Goal: Information Seeking & Learning: Learn about a topic

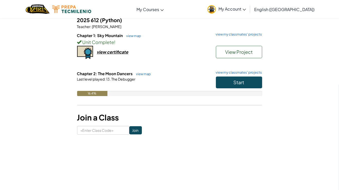
scroll to position [47, 0]
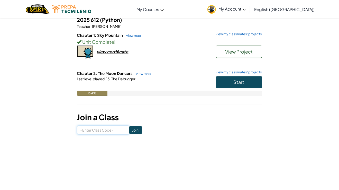
click at [104, 130] on input at bounding box center [103, 130] width 52 height 9
type input "DarkPowerBaby"
click at [129, 128] on input "Join" at bounding box center [135, 130] width 13 height 8
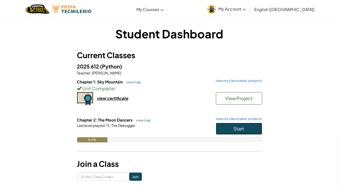
click at [236, 127] on span "Start" at bounding box center [239, 129] width 11 height 6
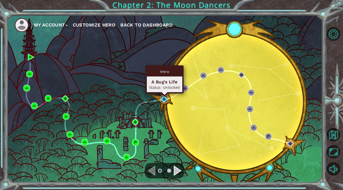
click at [164, 99] on img at bounding box center [164, 99] width 7 height 7
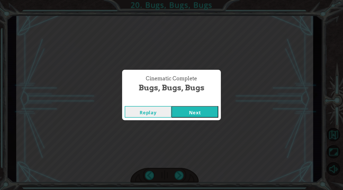
click at [172, 106] on button "Next" at bounding box center [195, 112] width 47 height 12
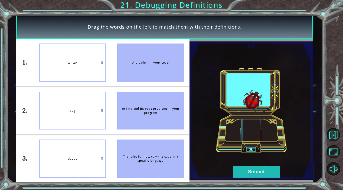
click at [254, 168] on button "Submit" at bounding box center [256, 172] width 47 height 12
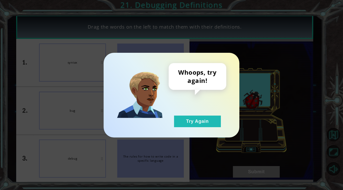
click at [210, 122] on button "Try Again" at bounding box center [197, 121] width 47 height 12
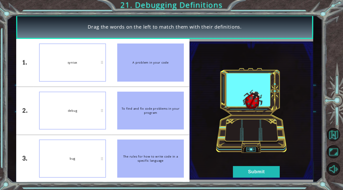
click at [242, 170] on button "Submit" at bounding box center [256, 172] width 47 height 12
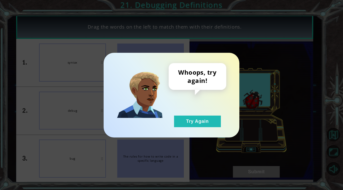
click at [202, 106] on div "Whoops, try again! Try Again" at bounding box center [198, 95] width 58 height 64
click at [197, 120] on button "Try Again" at bounding box center [197, 121] width 47 height 12
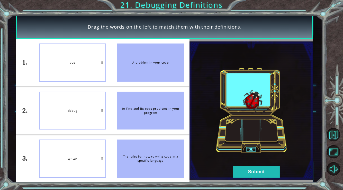
click at [246, 168] on button "Submit" at bounding box center [256, 172] width 47 height 12
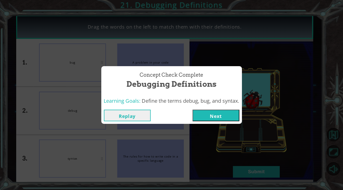
click at [193, 110] on button "Next" at bounding box center [216, 116] width 47 height 12
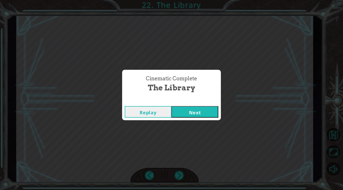
click at [172, 106] on button "Next" at bounding box center [195, 112] width 47 height 12
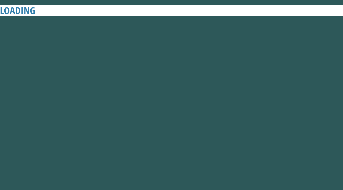
click at [172, 106] on button "Next" at bounding box center [195, 112] width 47 height 12
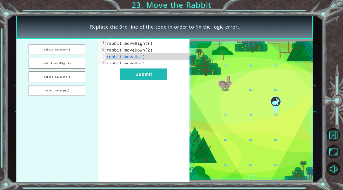
click at [66, 62] on button "rabbit.moveRight()" at bounding box center [57, 63] width 57 height 11
click at [146, 77] on button "Submit" at bounding box center [143, 74] width 47 height 12
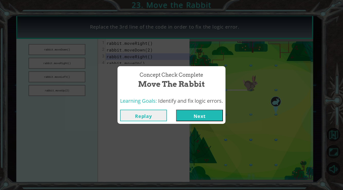
click at [176, 110] on button "Next" at bounding box center [199, 116] width 47 height 12
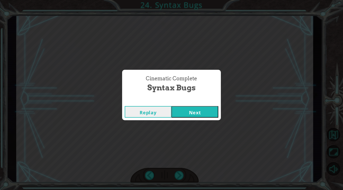
click at [172, 106] on button "Next" at bounding box center [195, 112] width 47 height 12
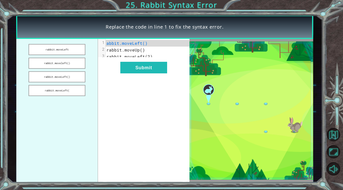
click at [76, 52] on button "rabbit.moveLeft" at bounding box center [57, 49] width 57 height 11
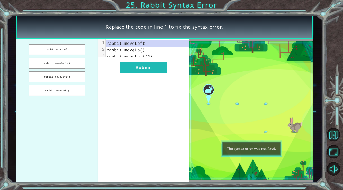
click at [80, 61] on button "rabbit.moveleft()" at bounding box center [57, 63] width 57 height 11
click at [78, 76] on button "rabbit.moveLeft()" at bounding box center [57, 76] width 57 height 11
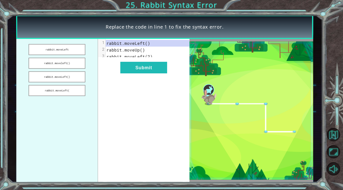
click at [154, 72] on button "Submit" at bounding box center [143, 68] width 47 height 12
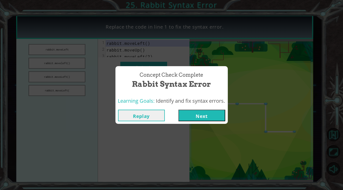
click at [120, 62] on button "Submit" at bounding box center [143, 68] width 47 height 12
click at [178, 110] on button "Next" at bounding box center [201, 116] width 47 height 12
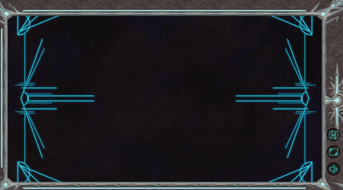
click at [178, 110] on button "Next" at bounding box center [201, 116] width 47 height 12
click button "Next" at bounding box center [201, 116] width 47 height 12
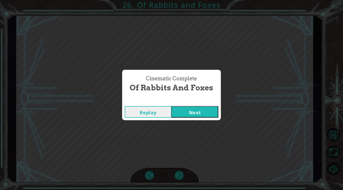
click button "Next" at bounding box center [195, 112] width 47 height 12
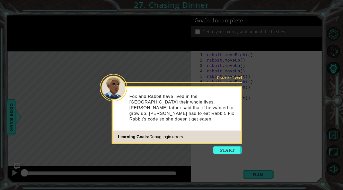
click at [222, 147] on button "Start" at bounding box center [227, 150] width 29 height 8
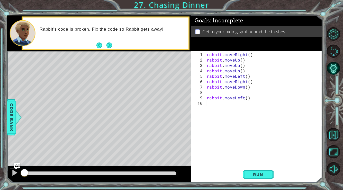
click at [252, 167] on div "1 2 3 4 5 6 7 8 9 10 rabbit . moveRight ( ) rabbit . moveUp ( ) rabbit . moveUp…" at bounding box center [256, 116] width 131 height 131
click at [252, 174] on span "Run" at bounding box center [258, 174] width 20 height 5
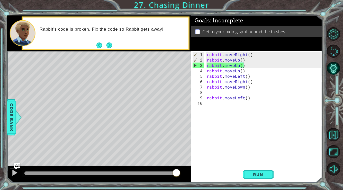
click at [243, 62] on div "rabbit . moveRight ( ) rabbit . moveUp ( ) rabbit . moveUp ( ) rabbit . moveUp …" at bounding box center [265, 114] width 118 height 124
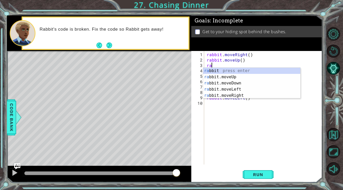
type textarea "r"
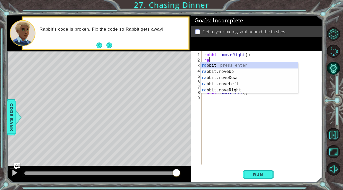
type textarea "r"
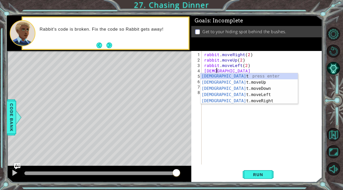
scroll to position [0, 0]
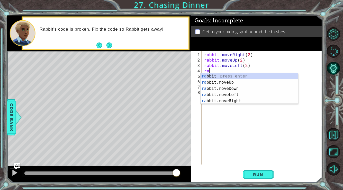
type textarea "r"
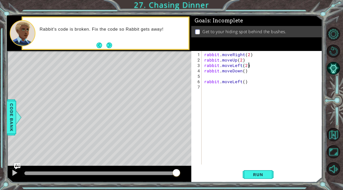
type textarea "rabbit.moveDown()"
type textarea "rabbit.moveLeft()"
type textarea "rabbit.moveUp(1)"
click at [263, 175] on span "Run" at bounding box center [258, 174] width 20 height 5
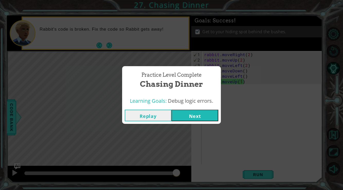
click at [196, 114] on button "Next" at bounding box center [195, 116] width 47 height 12
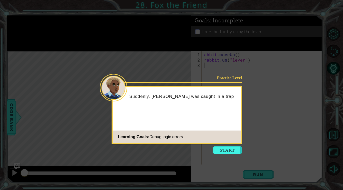
click at [231, 149] on button "Start" at bounding box center [227, 150] width 29 height 8
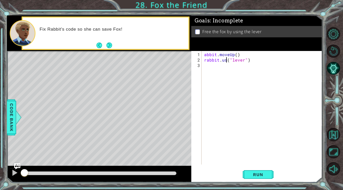
click at [226, 59] on div "abbit . moveUp ( ) rabbit . us ( "lever" )" at bounding box center [263, 114] width 121 height 124
type textarea "rabbit.use("lever")"
click at [235, 67] on div "abbit . moveUp ( ) rabbit . use ( "lever" )" at bounding box center [263, 114] width 121 height 124
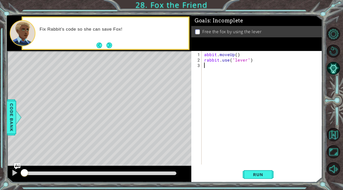
click at [208, 60] on div "abbit . moveUp ( ) rabbit . use ( "lever" )" at bounding box center [263, 114] width 121 height 124
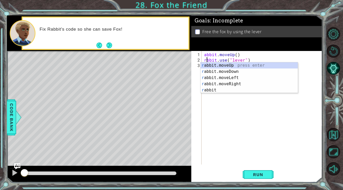
scroll to position [0, 0]
click at [205, 55] on div "abbit . moveUp ( ) rabbit . use ( "lever" )" at bounding box center [263, 114] width 121 height 124
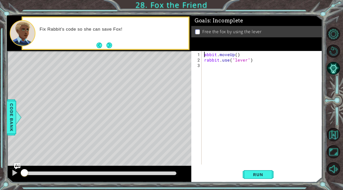
type textarea "rabbit.moveUp()"
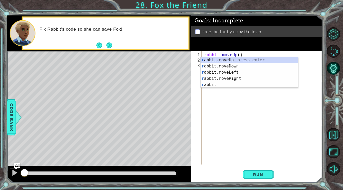
scroll to position [0, 0]
click at [239, 98] on div "rabbit . moveUp ( ) rabbit . use ( "lever" )" at bounding box center [263, 114] width 121 height 124
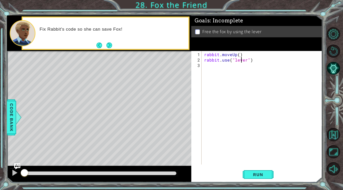
click at [242, 57] on div "rabbit . moveUp ( ) rabbit . use ( "lever" )" at bounding box center [263, 114] width 121 height 124
type textarea "rabbit.use("lever")"
click at [251, 170] on button "Run" at bounding box center [258, 174] width 31 height 13
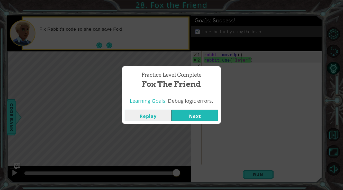
click button "Next" at bounding box center [195, 116] width 47 height 12
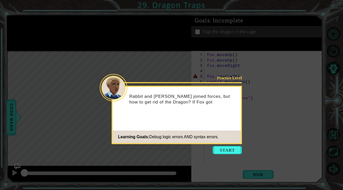
click at [228, 152] on button "Start" at bounding box center [227, 150] width 29 height 8
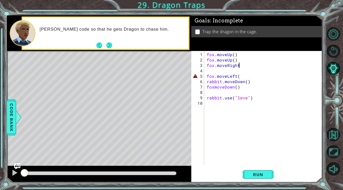
click at [243, 66] on div "fox . moveUp ( ) fox . moveUp ( ) fox . moveRight fox . moveLeft ( rabbit . mov…" at bounding box center [265, 114] width 118 height 124
click at [240, 75] on div "fox . moveUp ( ) fox . moveUp ( ) fox . moveRight ( ) fox . moveLeft ( rabbit .…" at bounding box center [265, 114] width 118 height 124
click at [248, 99] on div "fox . moveUp ( ) fox . moveUp ( ) fox . moveRight ( ) fox . moveLeft ( ) rabbit…" at bounding box center [265, 114] width 118 height 124
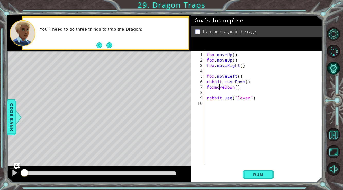
click at [219, 86] on div "fox . moveUp ( ) fox . moveUp ( ) fox . moveRight ( ) fox . moveLeft ( ) rabbit…" at bounding box center [265, 114] width 118 height 124
type textarea "fox.moveDown()"
click at [230, 71] on div "fox . moveUp ( ) fox . moveUp ( ) fox . moveRight ( ) fox . moveLeft ( ) rabbit…" at bounding box center [265, 114] width 118 height 124
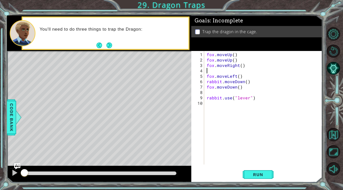
scroll to position [0, 0]
type textarea "fox.moveRight()"
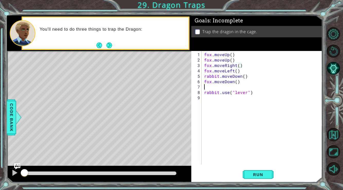
click at [220, 88] on div "fox . moveUp ( ) fox . moveUp ( ) fox . moveRight ( ) fox . moveLeft ( ) rabbit…" at bounding box center [263, 114] width 121 height 124
click at [252, 172] on span "Run" at bounding box center [258, 174] width 20 height 5
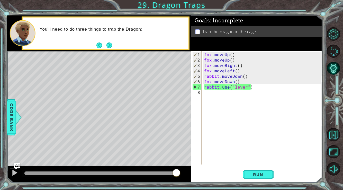
click at [218, 76] on div "fox . moveUp ( ) fox . moveUp ( ) fox . moveRight ( ) fox . moveLeft ( ) rabbit…" at bounding box center [263, 114] width 121 height 124
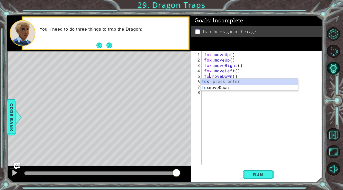
scroll to position [0, 0]
type textarea "fox.moveDown()"
click at [314, 130] on div "fox . moveUp ( ) fox . moveUp ( ) fox . moveRight ( ) fox . moveLeft ( ) fox . …" at bounding box center [263, 114] width 121 height 124
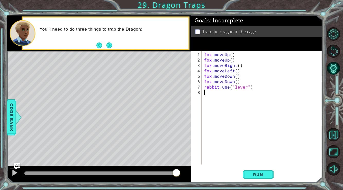
scroll to position [0, 0]
click at [249, 178] on button "Run" at bounding box center [258, 174] width 31 height 13
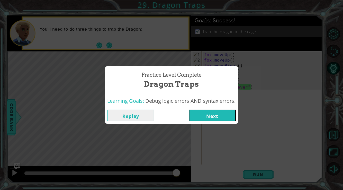
click button "Next" at bounding box center [212, 116] width 47 height 12
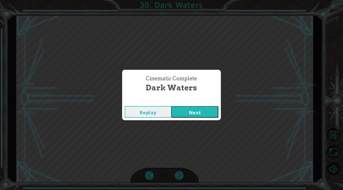
click button "Next" at bounding box center [195, 112] width 47 height 12
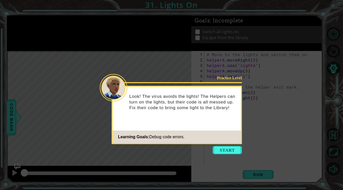
click at [222, 155] on icon at bounding box center [171, 95] width 343 height 190
click at [224, 152] on button "Start" at bounding box center [227, 150] width 29 height 8
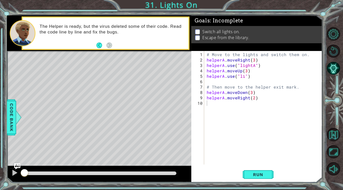
click at [258, 174] on span "Run" at bounding box center [258, 174] width 20 height 5
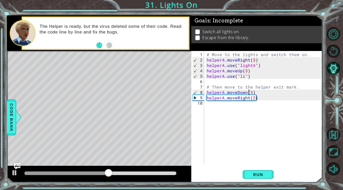
click at [248, 92] on div "# Move to the lights and switch them on. helperA . moveRight ( 3 ) helperA . us…" at bounding box center [265, 114] width 118 height 124
click at [247, 93] on div "# Move to the lights and switch them on. helperA . moveRight ( 3 ) helperA . us…" at bounding box center [265, 114] width 118 height 124
click at [16, 172] on div at bounding box center [14, 172] width 7 height 7
drag, startPoint x: 129, startPoint y: 171, endPoint x: 108, endPoint y: 172, distance: 20.9
click at [108, 172] on div at bounding box center [111, 172] width 9 height 9
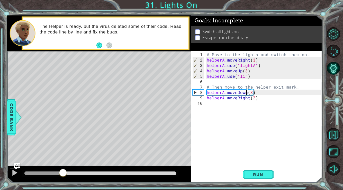
drag, startPoint x: 108, startPoint y: 172, endPoint x: 63, endPoint y: 167, distance: 45.0
click at [63, 167] on div at bounding box center [99, 174] width 184 height 16
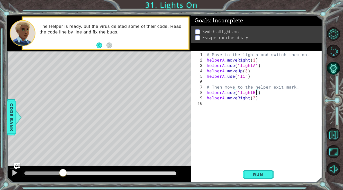
scroll to position [0, 3]
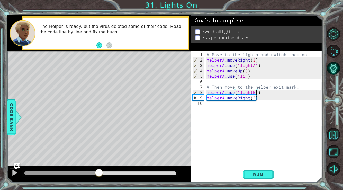
drag, startPoint x: 64, startPoint y: 171, endPoint x: 97, endPoint y: 173, distance: 33.2
click at [97, 173] on div at bounding box center [98, 172] width 9 height 9
click at [264, 97] on div "# Move to the lights and switch them on. helperA . moveRight ( 3 ) helperA . us…" at bounding box center [265, 114] width 118 height 124
click at [256, 174] on span "Run" at bounding box center [258, 174] width 20 height 5
click at [255, 97] on div "# Move to the lights and switch them on. helperA . moveRight ( 3 ) helperA . us…" at bounding box center [265, 114] width 118 height 124
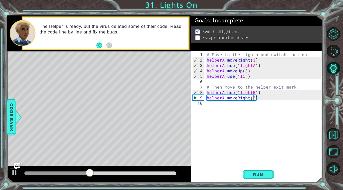
type textarea "helperA.moveRight()"
click at [263, 106] on div "# Move to the lights and switch them on. helperA . moveRight ( 3 ) helperA . us…" at bounding box center [265, 114] width 118 height 124
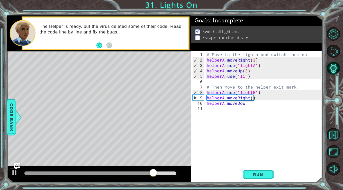
scroll to position [0, 2]
type textarea "helperA.moveDown()"
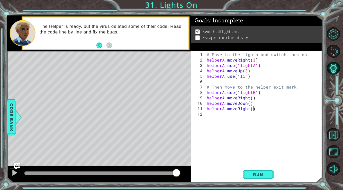
scroll to position [0, 3]
type textarea "helperA.moveRight()"
click at [253, 178] on button "Run" at bounding box center [258, 174] width 31 height 13
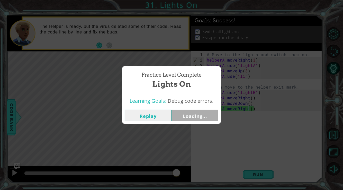
click at [251, 171] on div "Practice Level Complete Lights On Learning Goals: Debug code errors. Replay Loa…" at bounding box center [171, 95] width 343 height 190
click button "Next" at bounding box center [195, 116] width 47 height 12
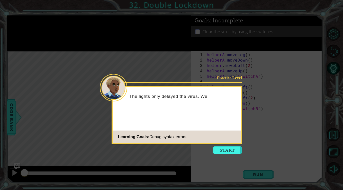
click at [231, 149] on button "Start" at bounding box center [227, 150] width 29 height 8
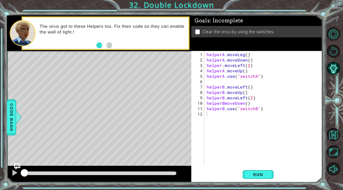
click at [252, 173] on span "Run" at bounding box center [258, 174] width 20 height 5
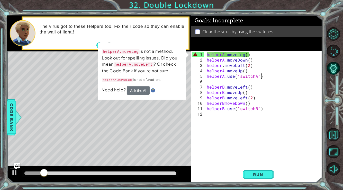
click at [274, 74] on div "helperA . moveLeg ( ) helperA . moveDown ( ) helper . moveLeft ( 2 ) helperA . …" at bounding box center [265, 114] width 118 height 124
click at [244, 55] on div "helperA . moveLeg ( ) helperA . moveDown ( ) helper . moveLeft ( 2 ) helperA . …" at bounding box center [265, 114] width 118 height 124
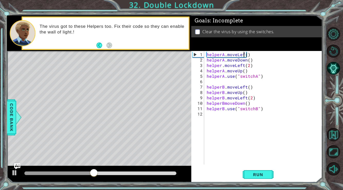
scroll to position [0, 2]
click at [253, 174] on span "Run" at bounding box center [258, 174] width 20 height 5
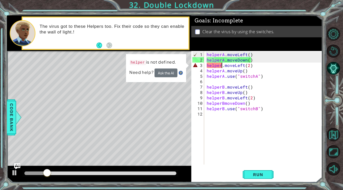
click at [222, 65] on div "helperA . moveLeft ( ) helperA . moveDown ( ) helper . moveLeft ( 2 ) helperA .…" at bounding box center [265, 114] width 118 height 124
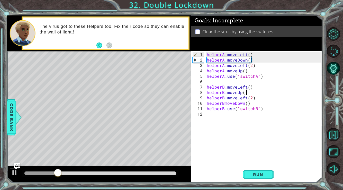
click at [263, 94] on div "helperA . moveLeft ( ) helperA . moveDown ( ) helperA . moveLeft ( 2 ) helperA …" at bounding box center [265, 114] width 118 height 124
click at [15, 169] on img "Ask AI" at bounding box center [17, 166] width 6 height 6
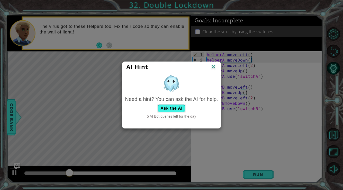
click at [12, 170] on div "AI Hint Need a hint? You can ask the AI for help. Ask the AI 5 AI Bot queries l…" at bounding box center [171, 95] width 343 height 190
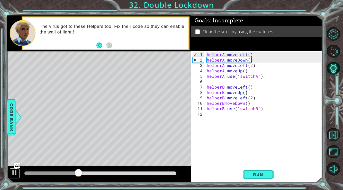
click at [13, 173] on div at bounding box center [14, 172] width 7 height 7
drag, startPoint x: 76, startPoint y: 171, endPoint x: 35, endPoint y: 172, distance: 40.9
click at [35, 172] on div at bounding box center [36, 172] width 9 height 9
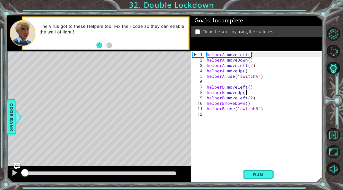
drag, startPoint x: 30, startPoint y: 172, endPoint x: 19, endPoint y: 172, distance: 10.6
click at [19, 172] on div at bounding box center [99, 174] width 184 height 16
drag, startPoint x: 26, startPoint y: 172, endPoint x: 12, endPoint y: 175, distance: 14.2
click at [12, 175] on div at bounding box center [99, 174] width 184 height 16
click at [223, 102] on div "helperA . moveLeft ( ) helperA . moveDown ( ) helperA . moveLeft ( 2 ) helperA …" at bounding box center [265, 114] width 118 height 124
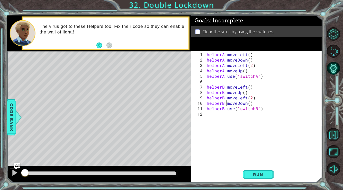
click at [251, 174] on span "Run" at bounding box center [258, 174] width 20 height 5
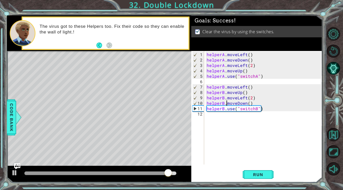
type textarea "moveDown()"
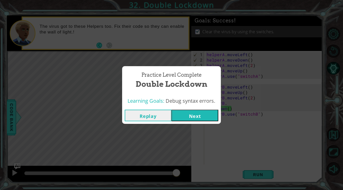
click button "Next" at bounding box center [195, 116] width 47 height 12
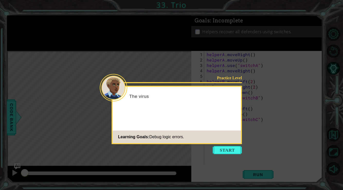
click at [231, 148] on button "Start" at bounding box center [227, 150] width 29 height 8
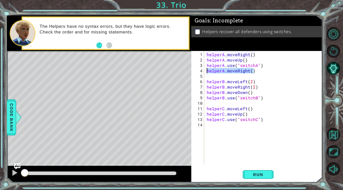
drag, startPoint x: 254, startPoint y: 71, endPoint x: 207, endPoint y: 70, distance: 47.8
click at [207, 70] on div "helperA . moveRight ( ) helperA . moveUp ( ) helperA . use ( "switchA" ) helper…" at bounding box center [265, 114] width 118 height 124
type textarea "helperA.moveRight()"
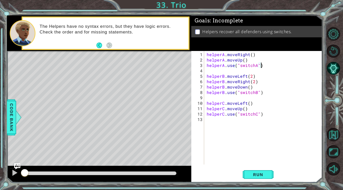
click at [204, 76] on div "1 2 3 4 5 6 7 8 9 10 11 12 13" at bounding box center [198, 107] width 12 height 113
click at [256, 80] on div "helperA . moveRight ( ) helperA . moveUp ( ) helperA . use ( "switchA" ) helper…" at bounding box center [265, 114] width 118 height 124
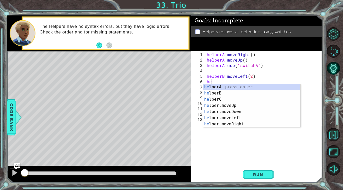
type textarea "h"
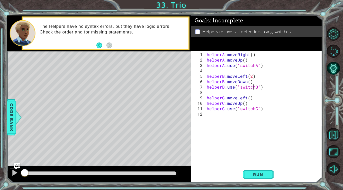
type textarea "helperB.moveDown()"
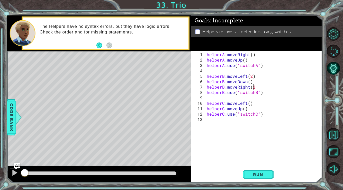
scroll to position [0, 3]
click at [248, 111] on div "helperA . moveRight ( ) helperA . moveUp ( ) helperA . use ( "switchA" ) helper…" at bounding box center [265, 114] width 118 height 124
click at [247, 109] on div "helperA . moveRight ( ) helperA . moveUp ( ) helperA . use ( "switchA" ) helper…" at bounding box center [265, 114] width 118 height 124
type textarea "helperC.moveUp()"
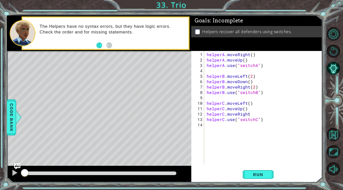
drag, startPoint x: 258, startPoint y: 172, endPoint x: 274, endPoint y: 168, distance: 16.1
click at [274, 168] on div "helperC.moveRight 1 2 3 4 5 6 7 8 9 10 11 12 13 14 helperA . moveRight ( ) help…" at bounding box center [256, 116] width 131 height 131
click at [257, 175] on span "Run" at bounding box center [258, 174] width 20 height 5
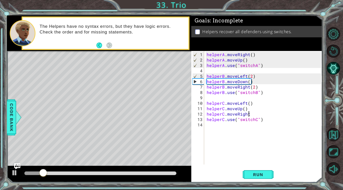
click at [247, 61] on div "helperA . moveRight ( ) helperA . moveUp ( ) helperA . use ( "switchA" ) helper…" at bounding box center [265, 114] width 118 height 124
type textarea "helperA.moveUp()"
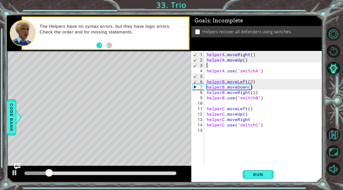
type textarea "m"
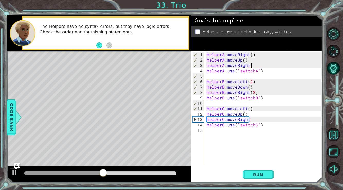
scroll to position [0, 3]
click at [256, 172] on button "Run" at bounding box center [258, 174] width 31 height 13
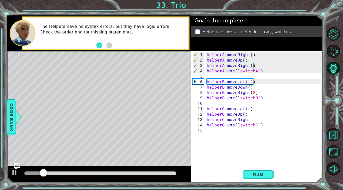
click at [249, 119] on div "helperA . moveRight ( ) helperA . moveUp ( ) helperA . moveRight ( ) helperA . …" at bounding box center [265, 114] width 118 height 124
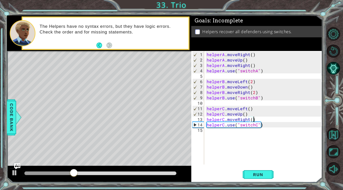
click at [261, 121] on div "helperA . moveRight ( ) helperA . moveUp ( ) helperA . moveRight ( ) helperA . …" at bounding box center [265, 114] width 118 height 124
type textarea "helperC.moveRight()"
click at [258, 171] on button "Run" at bounding box center [258, 174] width 31 height 13
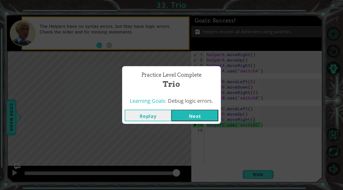
click button "Next" at bounding box center [195, 116] width 47 height 12
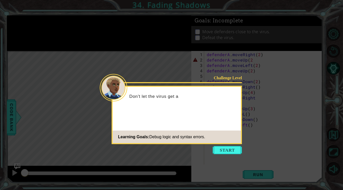
click at [222, 147] on button "Start" at bounding box center [227, 150] width 29 height 8
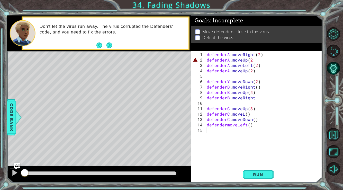
click at [253, 59] on div "defenderA . moveRight ( 2 ) defenderA . moveUp ( 2 defenderA . moveLeft ( 2 ) d…" at bounding box center [265, 114] width 118 height 124
click at [253, 174] on span "Run" at bounding box center [258, 174] width 20 height 5
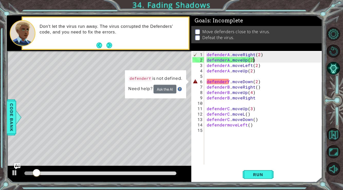
click at [229, 84] on div "defenderA . moveRight ( 2 ) defenderA . moveUp ( 2 ) defenderA . moveLeft ( 2 )…" at bounding box center [265, 114] width 118 height 124
click at [230, 80] on div "defenderA . moveRight ( 2 ) defenderA . moveUp ( 2 ) defenderA . moveLeft ( 2 )…" at bounding box center [265, 114] width 118 height 124
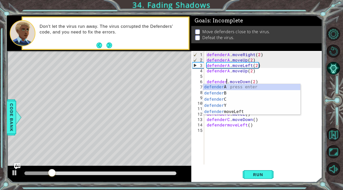
type textarea "defenderB.moveDown(2)"
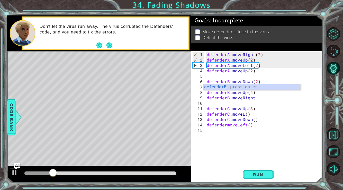
scroll to position [0, 2]
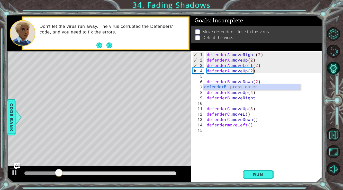
click at [255, 149] on div "defenderA . moveRight ( 2 ) defenderA . moveUp ( 2 ) defenderA . moveLeft ( 2 )…" at bounding box center [265, 114] width 118 height 124
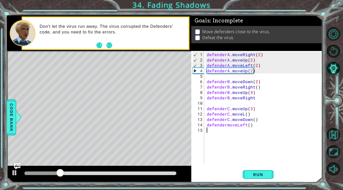
scroll to position [0, 0]
click at [249, 177] on button "Run" at bounding box center [258, 174] width 31 height 13
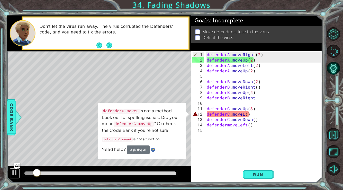
click at [15, 172] on div at bounding box center [14, 172] width 7 height 7
drag, startPoint x: 37, startPoint y: 172, endPoint x: 11, endPoint y: 173, distance: 25.8
click at [11, 173] on div at bounding box center [99, 174] width 184 height 16
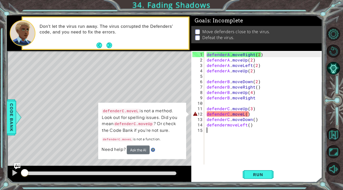
click at [244, 113] on div "defenderA . moveRight ( 2 ) defenderA . moveUp ( 2 ) defenderA . moveLeft ( 2 )…" at bounding box center [265, 114] width 118 height 124
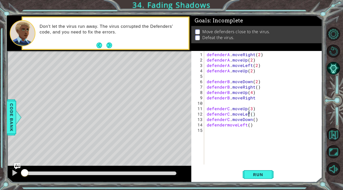
scroll to position [0, 3]
click at [254, 172] on span "Run" at bounding box center [258, 174] width 20 height 5
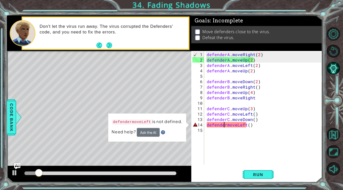
click at [225, 125] on div "defenderA . moveRight ( 2 ) defenderA . moveUp ( 2 ) defenderA . moveLeft ( 2 )…" at bounding box center [265, 114] width 118 height 124
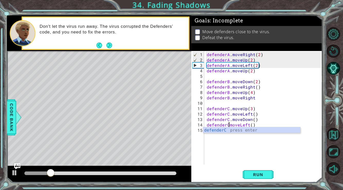
scroll to position [0, 2]
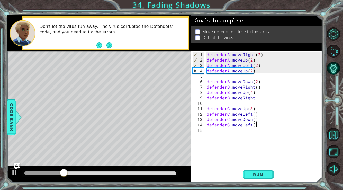
click at [260, 126] on div "defenderA . moveRight ( 2 ) defenderA . moveUp ( 2 ) defenderA . moveLeft ( 2 )…" at bounding box center [265, 114] width 118 height 124
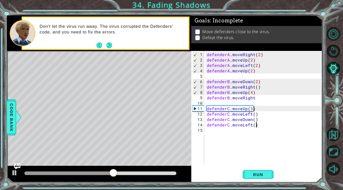
click at [255, 95] on div "defenderA . moveRight ( 2 ) defenderA . moveUp ( 2 ) defenderA . moveLeft ( 2 )…" at bounding box center [265, 114] width 118 height 124
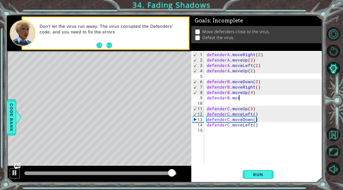
click at [14, 173] on div at bounding box center [14, 172] width 7 height 7
click at [252, 71] on div "defenderA . moveRight ( 2 ) defenderA . moveUp ( 2 ) defenderA . moveLeft ( 2 )…" at bounding box center [265, 114] width 118 height 124
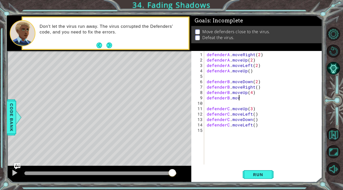
click at [244, 99] on div "defenderA . moveRight ( 2 ) defenderA . moveUp ( 2 ) defenderA . moveLeft ( 2 )…" at bounding box center [265, 114] width 118 height 124
click at [250, 125] on div "defenderA . moveRight ( 2 ) defenderA . moveUp ( 2 ) defenderA . moveLeft ( 2 )…" at bounding box center [265, 114] width 118 height 124
click at [253, 173] on span "Run" at bounding box center [258, 174] width 20 height 5
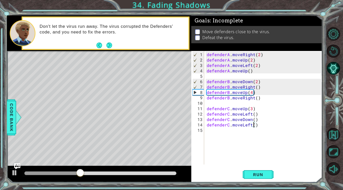
type textarea "defenderC.moveLeft(1)"
click at [265, 125] on div "defenderA . moveRight ( 2 ) defenderA . moveUp ( 2 ) defenderA . moveLeft ( 2 )…" at bounding box center [265, 114] width 118 height 124
click at [243, 138] on div "defenderA . moveRight ( 2 ) defenderA . moveUp ( 2 ) defenderA . moveLeft ( 2 )…" at bounding box center [265, 114] width 118 height 124
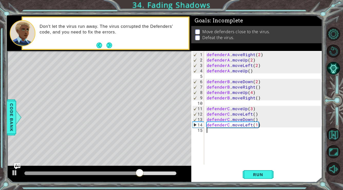
click at [250, 125] on div "defenderA . moveRight ( 2 ) defenderA . moveUp ( 2 ) defenderA . moveLeft ( 2 )…" at bounding box center [265, 114] width 118 height 124
click at [244, 124] on div "defenderA . moveRight ( 2 ) defenderA . moveUp ( 2 ) defenderA . moveLeft ( 2 )…" at bounding box center [265, 114] width 118 height 124
click at [246, 124] on div "defenderA . moveRight ( 2 ) defenderA . moveUp ( 2 ) defenderA . moveLeft ( 2 )…" at bounding box center [265, 114] width 118 height 124
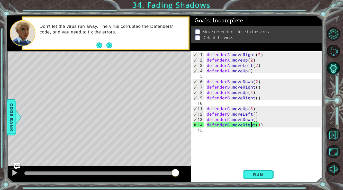
type textarea "defenderC.moveRight(1)"
click at [254, 171] on button "Run" at bounding box center [258, 174] width 31 height 13
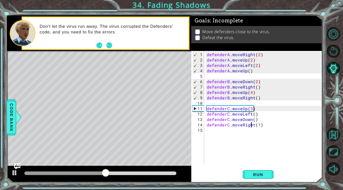
click at [269, 132] on div "defenderA . moveRight ( 2 ) defenderA . moveUp ( 2 ) defenderA . moveLeft ( 2 )…" at bounding box center [265, 114] width 118 height 124
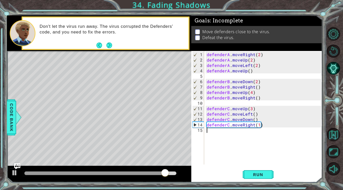
click at [254, 127] on div "defenderA . moveRight ( 2 ) defenderA . moveUp ( 2 ) defenderA . moveLeft ( 2 )…" at bounding box center [265, 114] width 118 height 124
click at [254, 125] on div "defenderA . moveRight ( 2 ) defenderA . moveUp ( 2 ) defenderA . moveLeft ( 2 )…" at bounding box center [265, 114] width 118 height 124
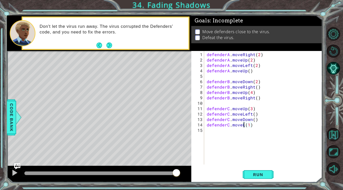
scroll to position [0, 2]
type textarea "defenderC.moveLeft(1)"
click at [237, 102] on div "defenderA . moveRight ( 2 ) defenderA . moveUp ( 2 ) defenderA . moveLeft ( 2 )…" at bounding box center [265, 114] width 118 height 124
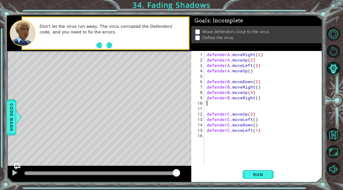
click at [217, 100] on div "defenderA . moveRight ( 2 ) defenderA . moveUp ( 2 ) defenderA . moveLeft ( 2 )…" at bounding box center [265, 114] width 118 height 124
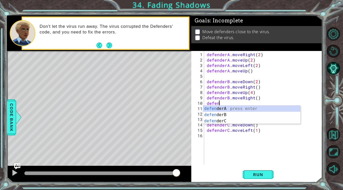
scroll to position [0, 0]
type textarea "d"
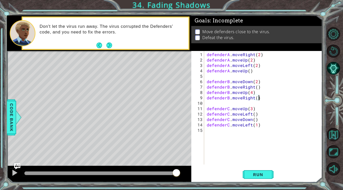
type textarea "defenderB.moveRight()"
click at [253, 176] on span "Run" at bounding box center [258, 174] width 20 height 5
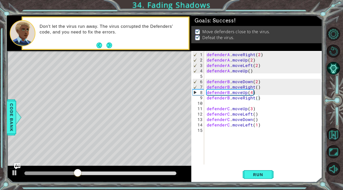
click at [253, 176] on span "Run" at bounding box center [258, 174] width 20 height 5
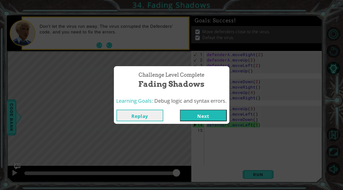
click button "Next" at bounding box center [203, 116] width 47 height 12
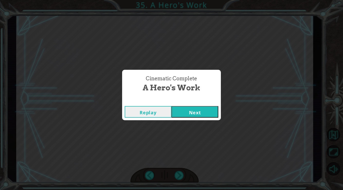
click button "Next" at bounding box center [195, 112] width 47 height 12
click at [172, 106] on button "Next" at bounding box center [195, 112] width 47 height 12
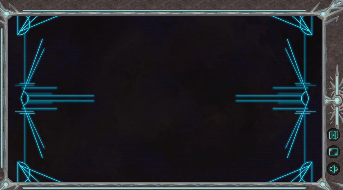
click at [172, 106] on button "Next" at bounding box center [195, 112] width 47 height 12
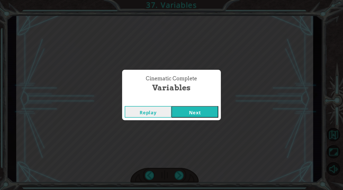
click at [172, 106] on button "Next" at bounding box center [195, 112] width 47 height 12
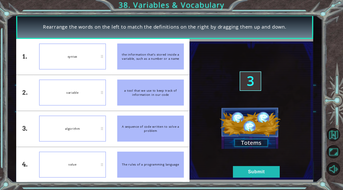
click at [248, 175] on button "Submit" at bounding box center [256, 172] width 47 height 12
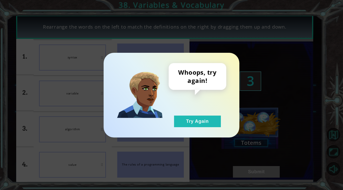
click at [211, 126] on button "Try Again" at bounding box center [197, 121] width 47 height 12
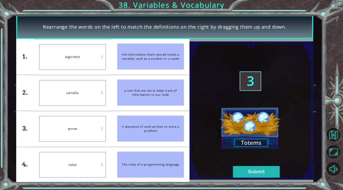
click at [253, 169] on button "Submit" at bounding box center [256, 172] width 47 height 12
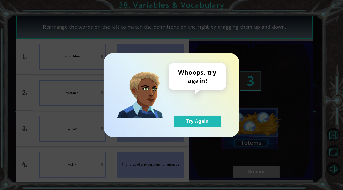
click at [200, 123] on button "Try Again" at bounding box center [197, 121] width 47 height 12
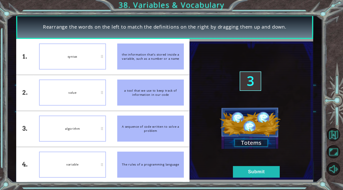
click at [241, 168] on button "Submit" at bounding box center [256, 172] width 47 height 12
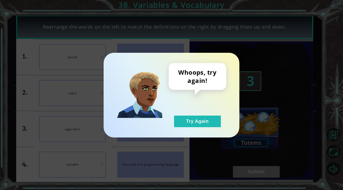
click at [201, 118] on button "Try Again" at bounding box center [197, 121] width 47 height 12
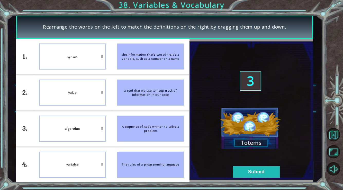
click at [238, 173] on button "Submit" at bounding box center [256, 172] width 47 height 12
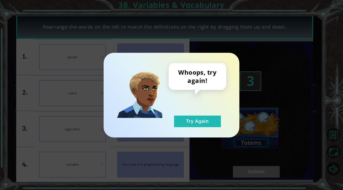
click at [193, 122] on button "Try Again" at bounding box center [197, 121] width 47 height 12
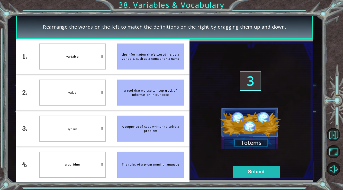
click at [244, 171] on button "Submit" at bounding box center [256, 172] width 47 height 12
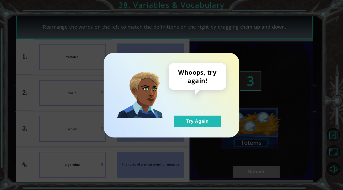
click at [209, 120] on button "Try Again" at bounding box center [197, 121] width 47 height 12
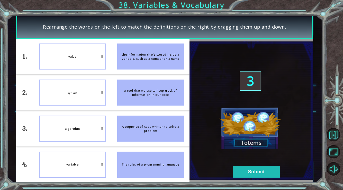
click at [245, 165] on img at bounding box center [252, 110] width 124 height 138
click at [243, 171] on button "Submit" at bounding box center [256, 172] width 47 height 12
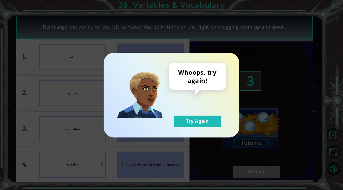
click at [198, 118] on button "Try Again" at bounding box center [197, 121] width 47 height 12
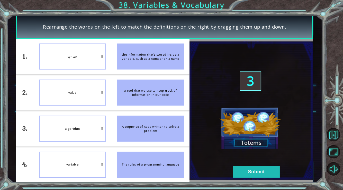
click at [246, 176] on button "Submit" at bounding box center [256, 172] width 47 height 12
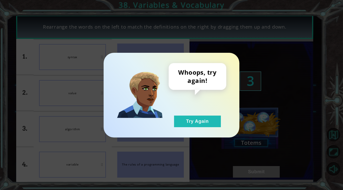
click at [188, 121] on button "Try Again" at bounding box center [197, 121] width 47 height 12
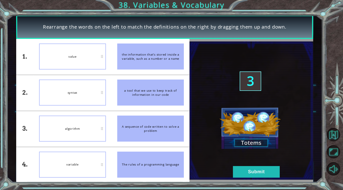
click at [240, 172] on button "Submit" at bounding box center [256, 172] width 47 height 12
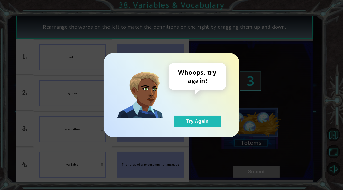
click at [205, 119] on button "Try Again" at bounding box center [197, 121] width 47 height 12
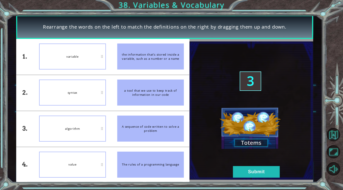
click at [250, 170] on button "Submit" at bounding box center [256, 172] width 47 height 12
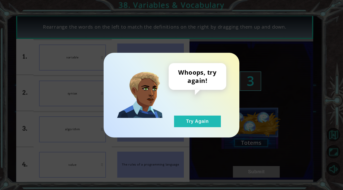
click at [207, 125] on button "Try Again" at bounding box center [197, 121] width 47 height 12
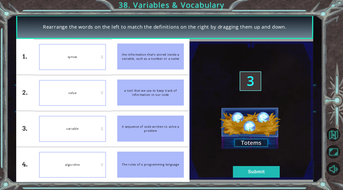
click at [243, 170] on button "Submit" at bounding box center [256, 172] width 47 height 12
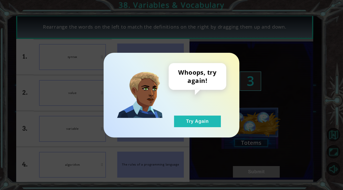
click at [206, 123] on button "Try Again" at bounding box center [197, 121] width 47 height 12
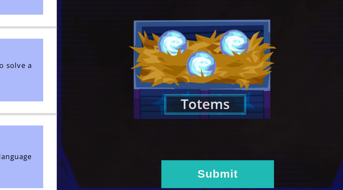
click at [262, 170] on button "Submit" at bounding box center [256, 172] width 47 height 12
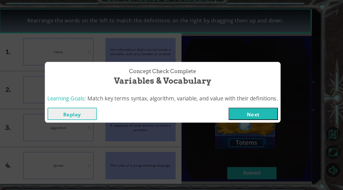
click at [234, 110] on button "Next" at bounding box center [257, 116] width 47 height 12
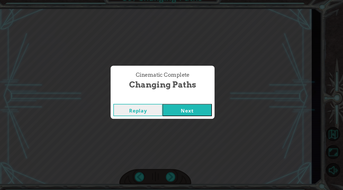
click at [172, 106] on button "Next" at bounding box center [195, 112] width 47 height 12
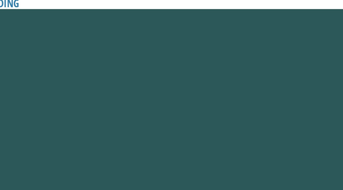
click at [172, 106] on button "Next" at bounding box center [195, 112] width 47 height 12
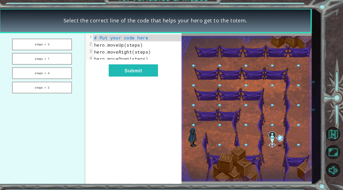
click at [76, 49] on button "steps = 3" at bounding box center [57, 49] width 57 height 11
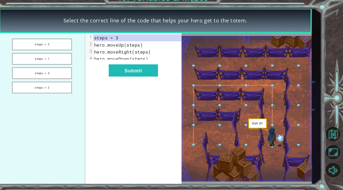
click at [139, 86] on div "xxxxxxxxxx 4 1 steps = 3 2 hero.moveUp(steps) 3 hero.moveRight(steps) 4 hero.mo…" at bounding box center [144, 111] width 92 height 144
click at [140, 78] on button "Submit" at bounding box center [143, 74] width 47 height 12
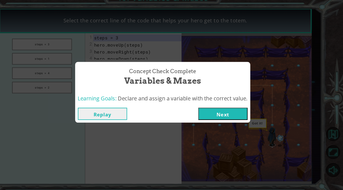
click at [120, 68] on button "Submit" at bounding box center [143, 74] width 47 height 12
click at [206, 110] on button "Next" at bounding box center [229, 116] width 47 height 12
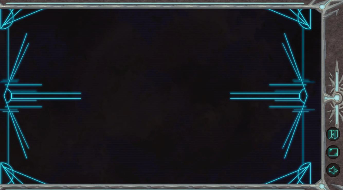
click at [206, 110] on button "Next" at bounding box center [229, 116] width 47 height 12
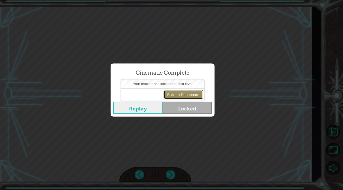
click at [193, 99] on button "Back to Dashboard" at bounding box center [191, 99] width 37 height 9
